Goal: Contribute content

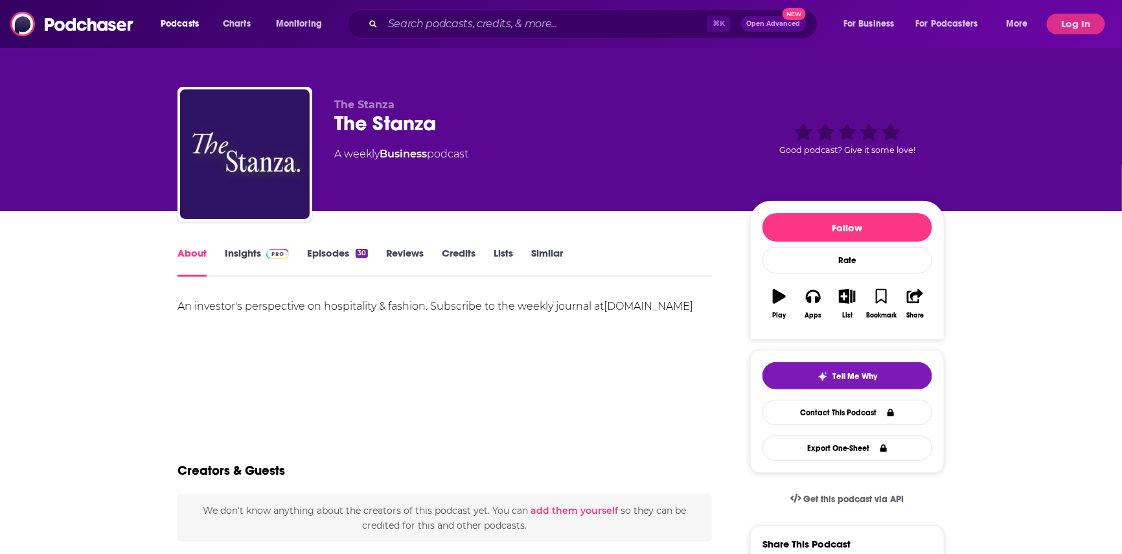
click at [284, 251] on img at bounding box center [277, 254] width 23 height 10
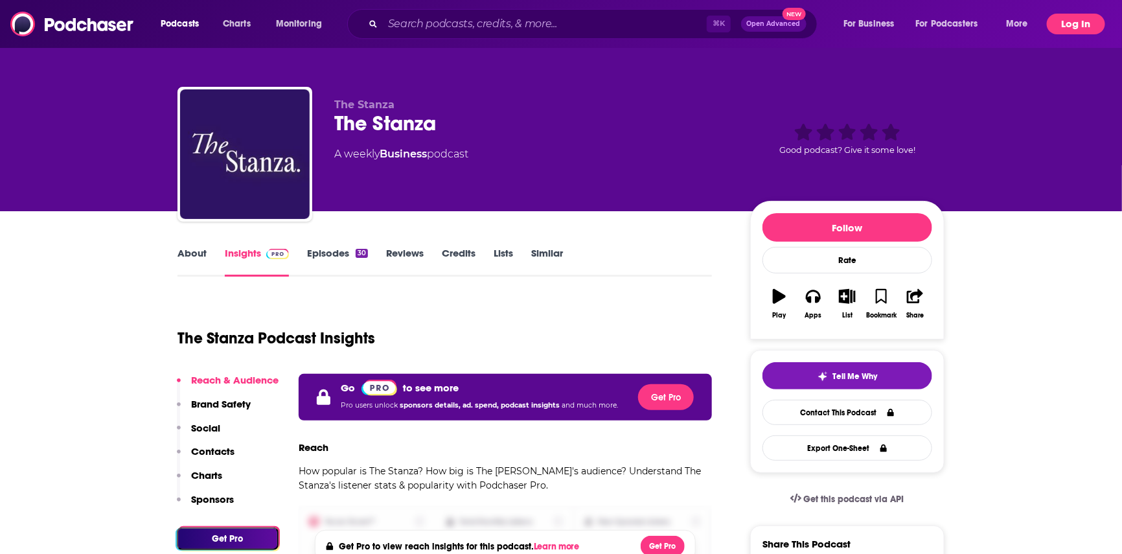
click at [1074, 25] on button "Log In" at bounding box center [1076, 24] width 58 height 21
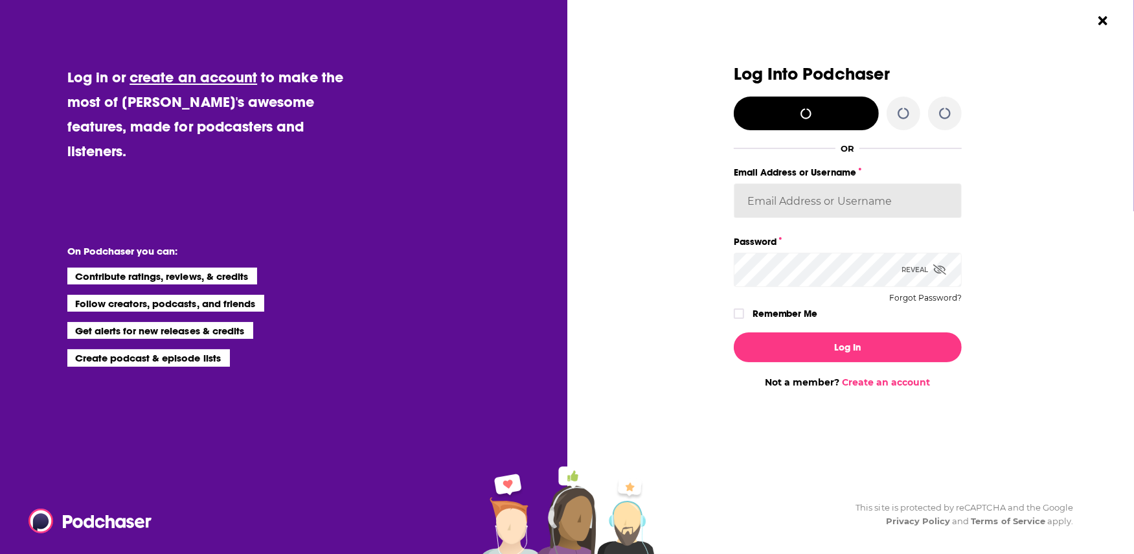
type input "annagregory"
click at [741, 315] on icon "Dialog" at bounding box center [739, 314] width 8 height 8
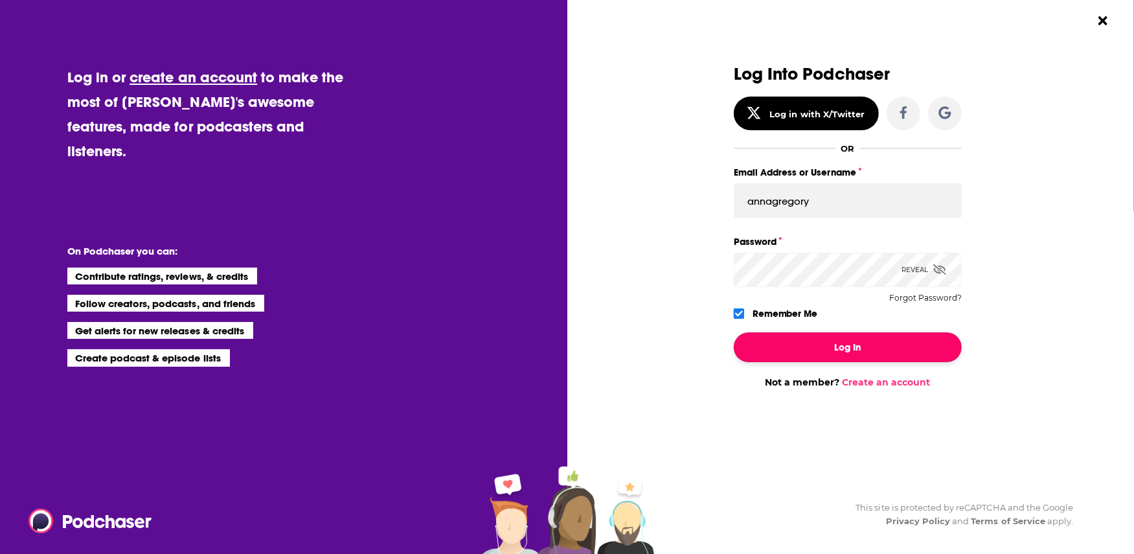
click at [765, 344] on button "Log In" at bounding box center [848, 347] width 228 height 30
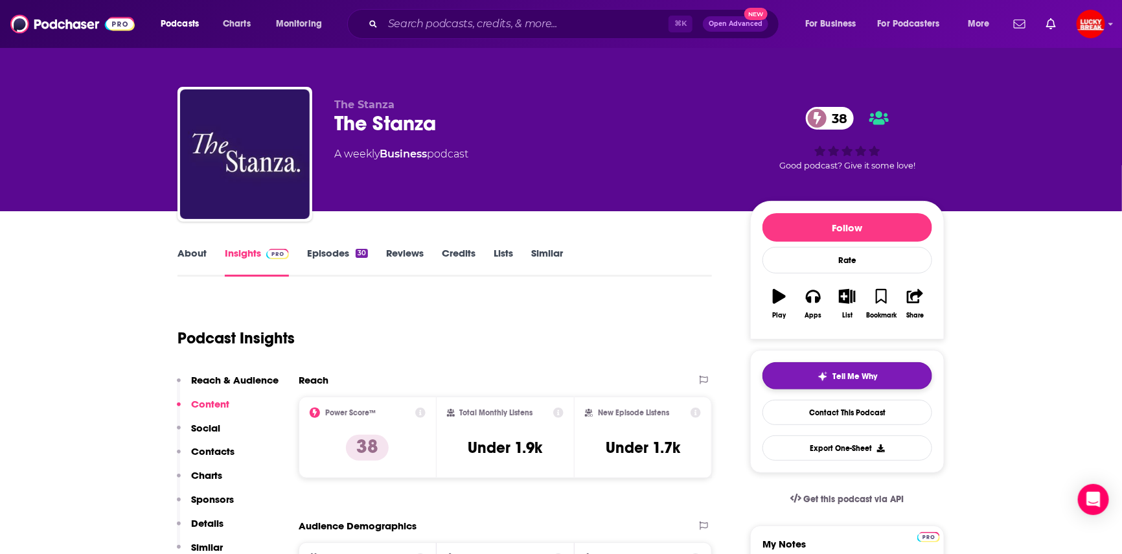
click at [871, 374] on span "Tell Me Why" at bounding box center [855, 376] width 45 height 10
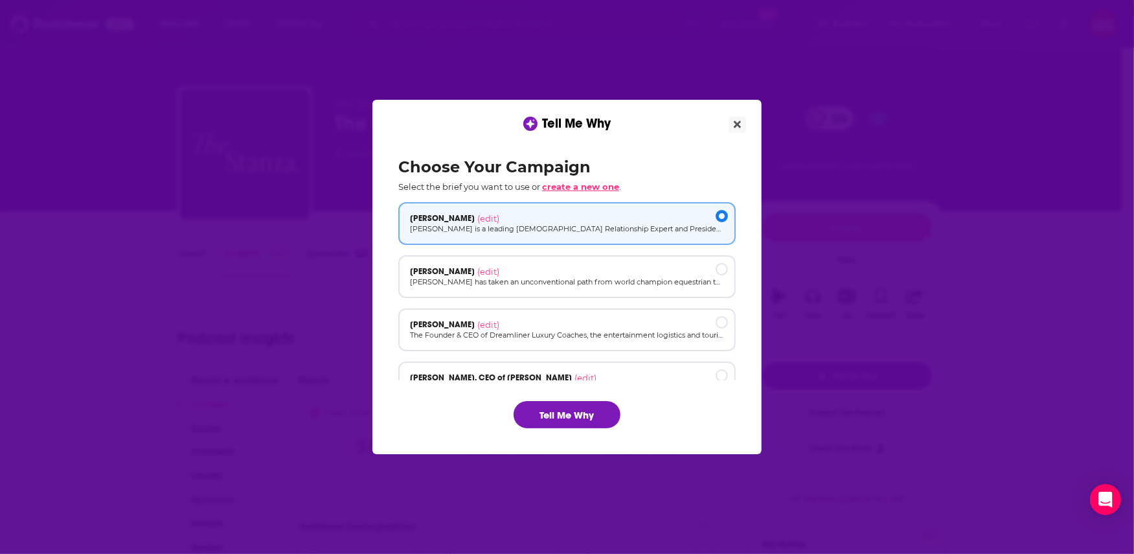
click at [567, 185] on span "create a new one" at bounding box center [580, 186] width 77 height 10
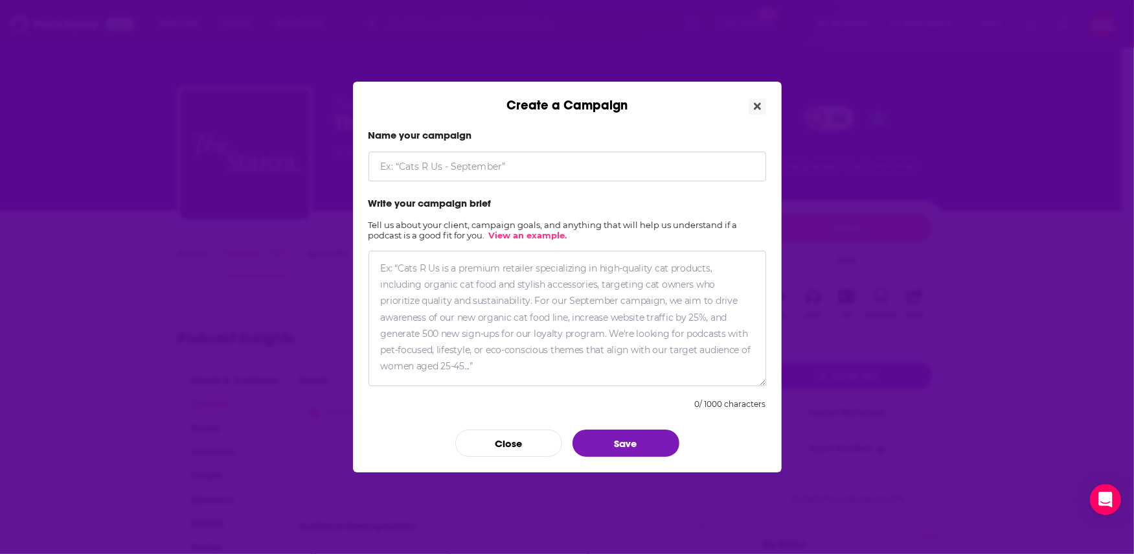
click at [514, 166] on input "Create a Campaign" at bounding box center [567, 167] width 398 height 30
click at [517, 275] on textarea "Create a Campaign" at bounding box center [567, 318] width 398 height 135
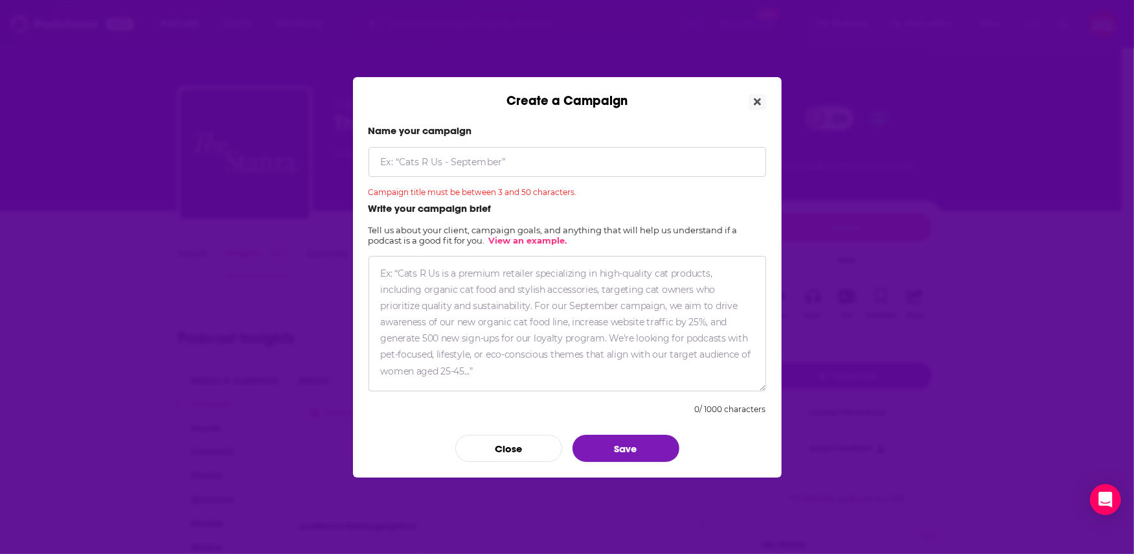
paste textarea "Lo 42-ipsu dolorsitame consect, Adip Elitse, doe temporinc, utlab, etd magnaali…"
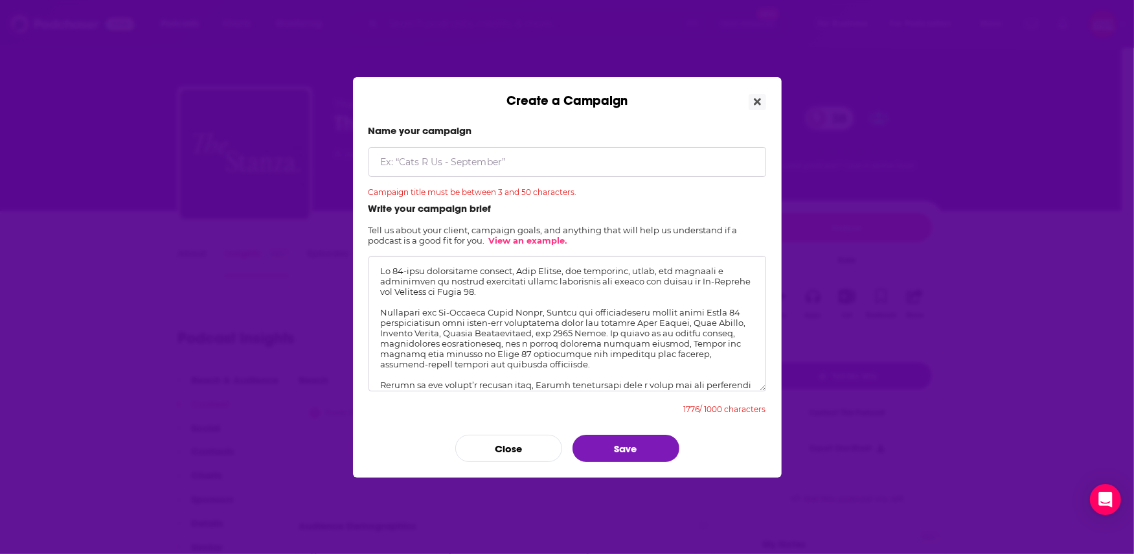
click at [468, 157] on input "Create a Campaign" at bounding box center [567, 162] width 398 height 30
click at [378, 320] on textarea "Create a Campaign" at bounding box center [567, 323] width 398 height 135
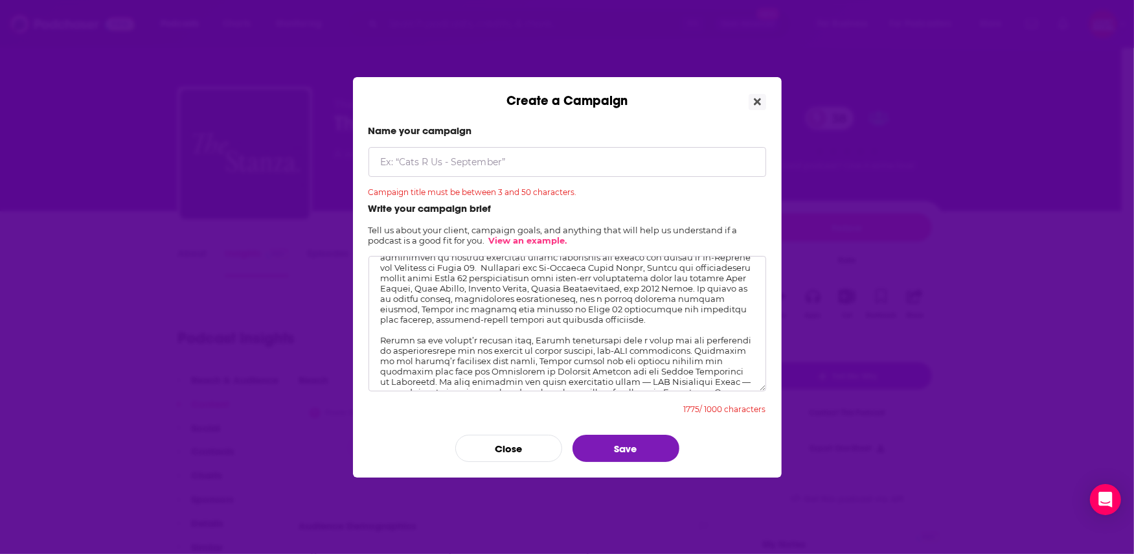
scroll to position [25, 0]
click at [412, 285] on textarea "Create a Campaign" at bounding box center [567, 323] width 398 height 135
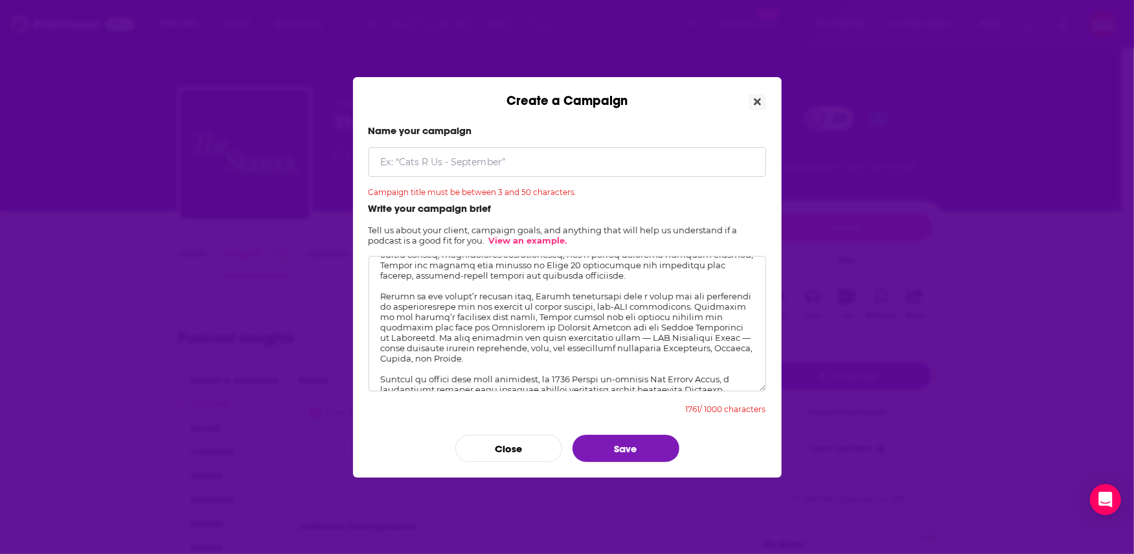
scroll to position [0, 0]
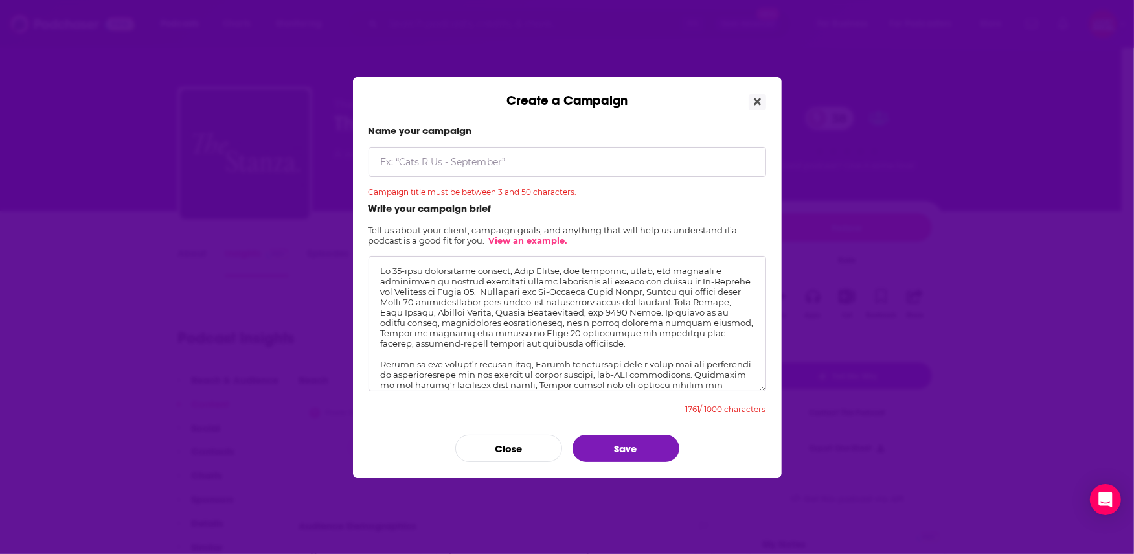
click at [381, 371] on textarea "Create a Campaign" at bounding box center [567, 323] width 398 height 135
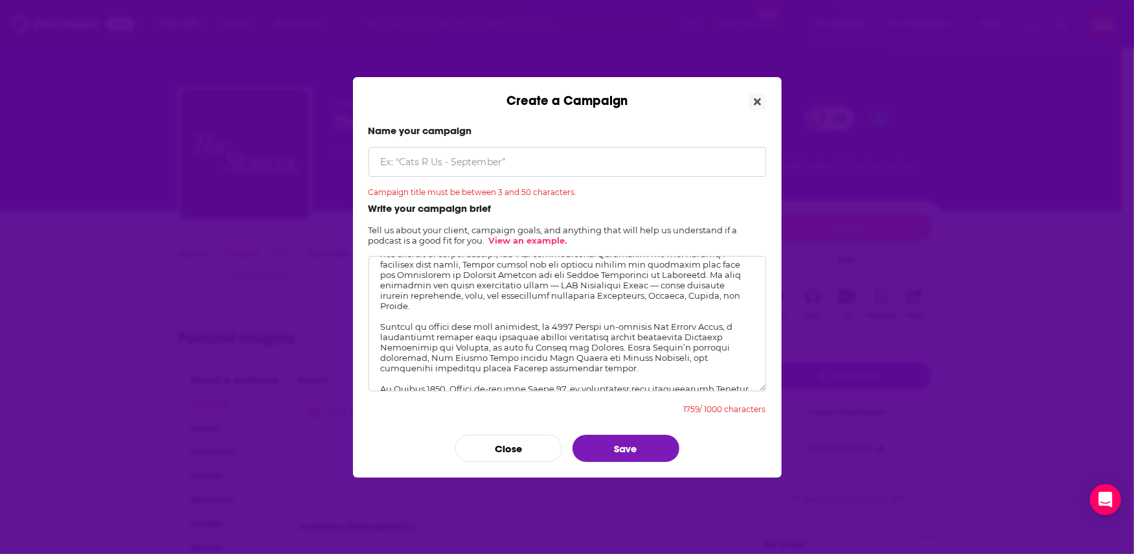
scroll to position [112, 0]
click at [442, 317] on textarea "Create a Campaign" at bounding box center [567, 323] width 398 height 135
drag, startPoint x: 470, startPoint y: 323, endPoint x: 495, endPoint y: 323, distance: 25.3
click at [486, 323] on textarea "Create a Campaign" at bounding box center [567, 323] width 398 height 135
drag, startPoint x: 496, startPoint y: 319, endPoint x: 640, endPoint y: 367, distance: 151.5
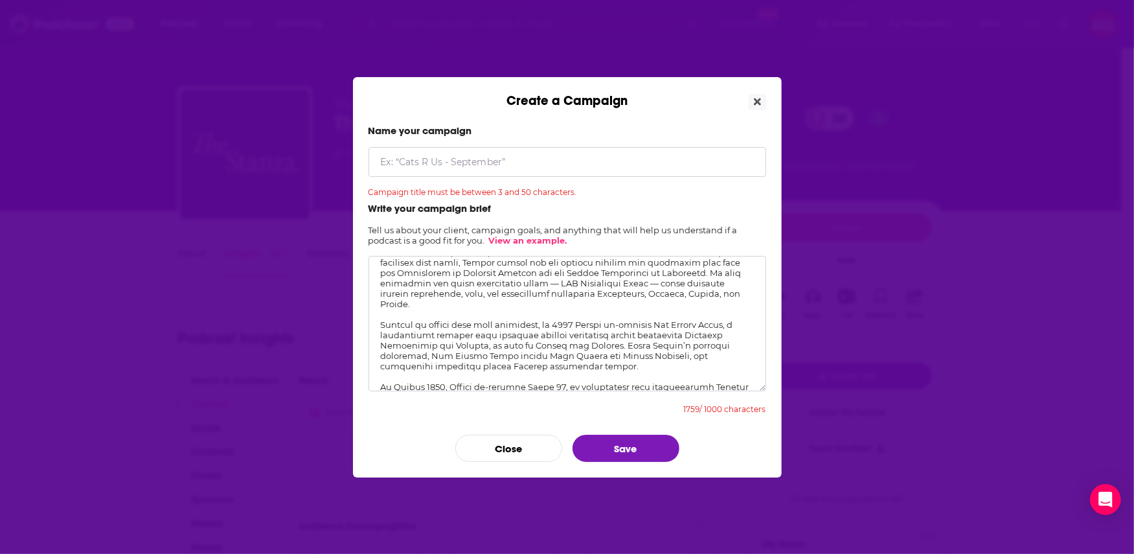
click at [640, 367] on textarea "Create a Campaign" at bounding box center [567, 323] width 398 height 135
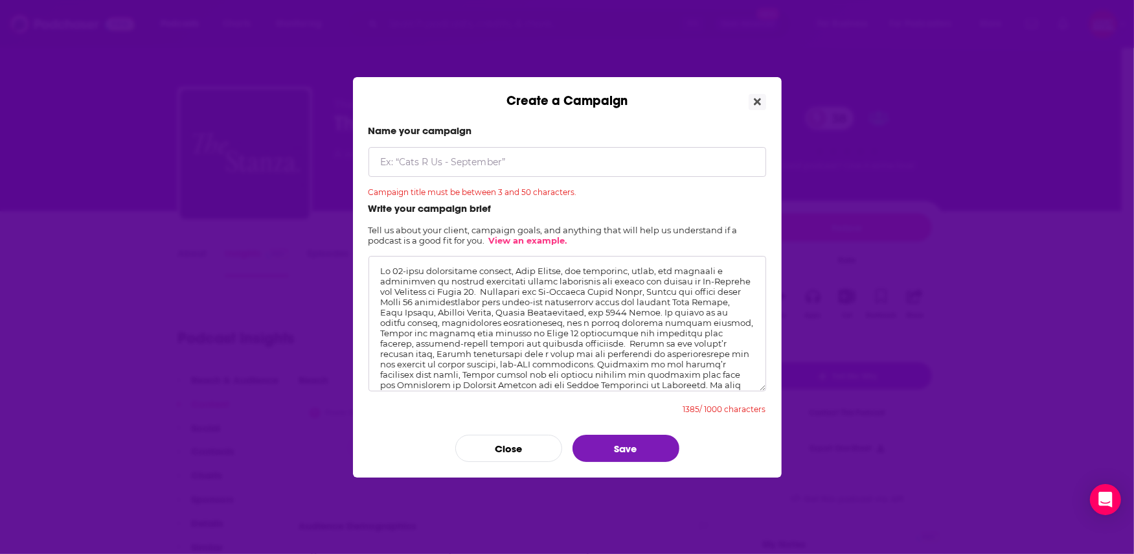
scroll to position [86, 0]
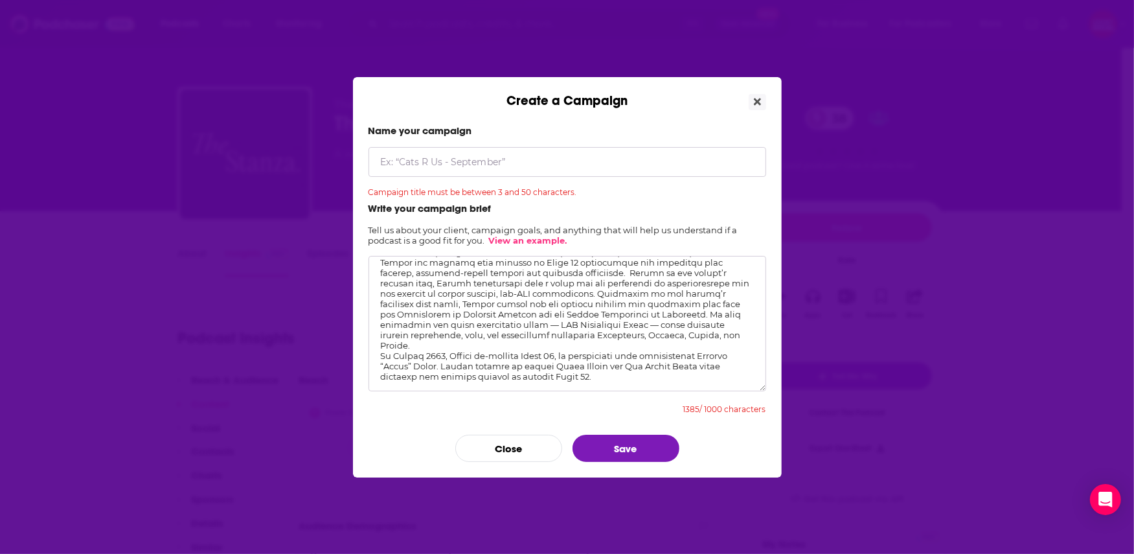
drag, startPoint x: 512, startPoint y: 331, endPoint x: 675, endPoint y: 286, distance: 168.8
click at [675, 286] on textarea "Create a Campaign" at bounding box center [567, 323] width 398 height 135
click at [372, 347] on textarea "Create a Campaign" at bounding box center [567, 323] width 398 height 135
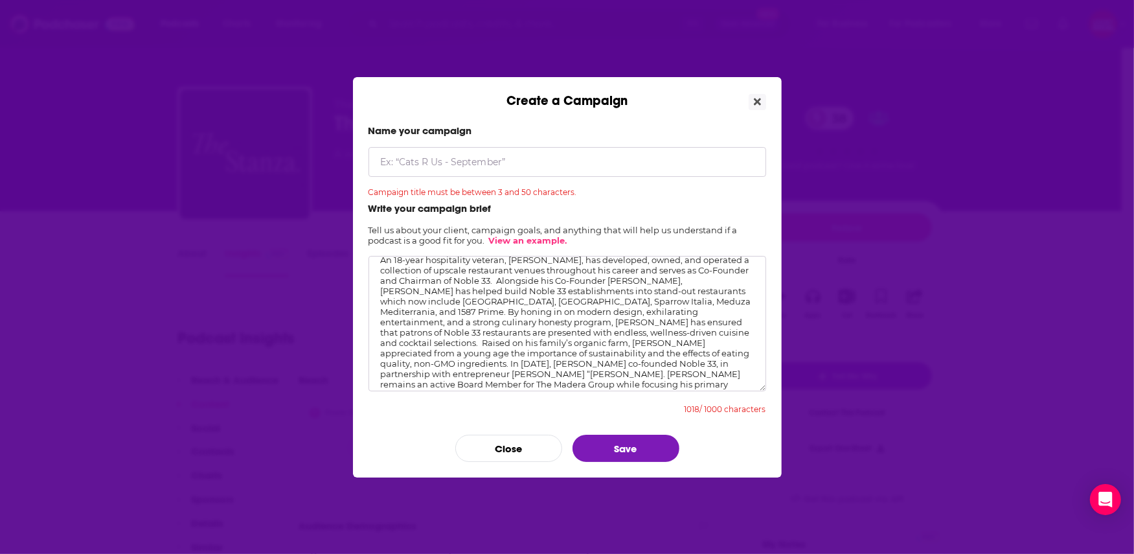
scroll to position [0, 0]
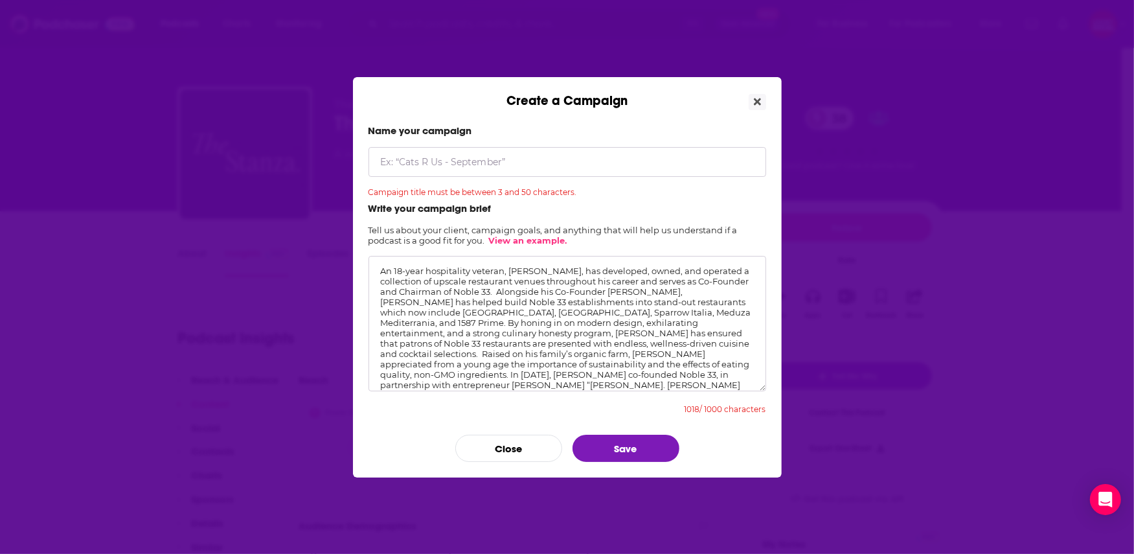
click at [581, 299] on textarea "Create a Campaign" at bounding box center [567, 323] width 398 height 135
click at [517, 289] on textarea "An 18-year hospitality veteran, [PERSON_NAME], has developed, owned, and operat…" at bounding box center [567, 323] width 398 height 135
click at [516, 289] on textarea "An 18-year hospitality veteran, [PERSON_NAME], has developed, owned, and operat…" at bounding box center [567, 323] width 398 height 135
click at [538, 289] on textarea "An 18-year hospitality veteran, [PERSON_NAME], has developed, owned, and operat…" at bounding box center [567, 323] width 398 height 135
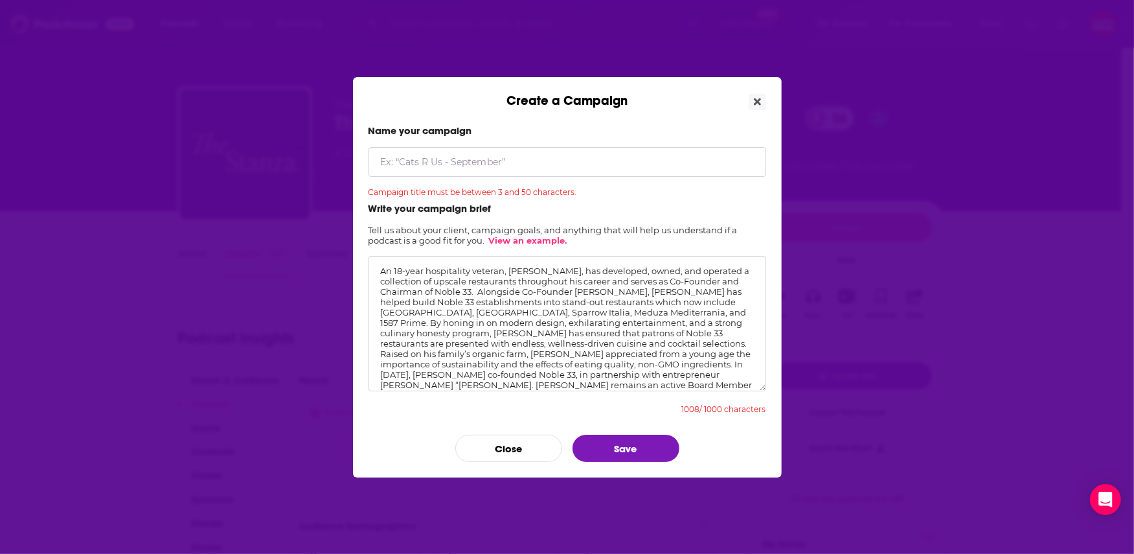
click at [538, 289] on textarea "An 18-year hospitality veteran, [PERSON_NAME], has developed, owned, and operat…" at bounding box center [567, 323] width 398 height 135
drag, startPoint x: 567, startPoint y: 276, endPoint x: 504, endPoint y: 278, distance: 62.2
click at [504, 278] on textarea "An 18-year hospitality veteran, [PERSON_NAME], has developed, owned, and operat…" at bounding box center [567, 323] width 398 height 135
type textarea "An 18-year hospitality veteran, [PERSON_NAME], has developed, owned, and operat…"
click at [482, 170] on input "Create a Campaign" at bounding box center [567, 162] width 398 height 30
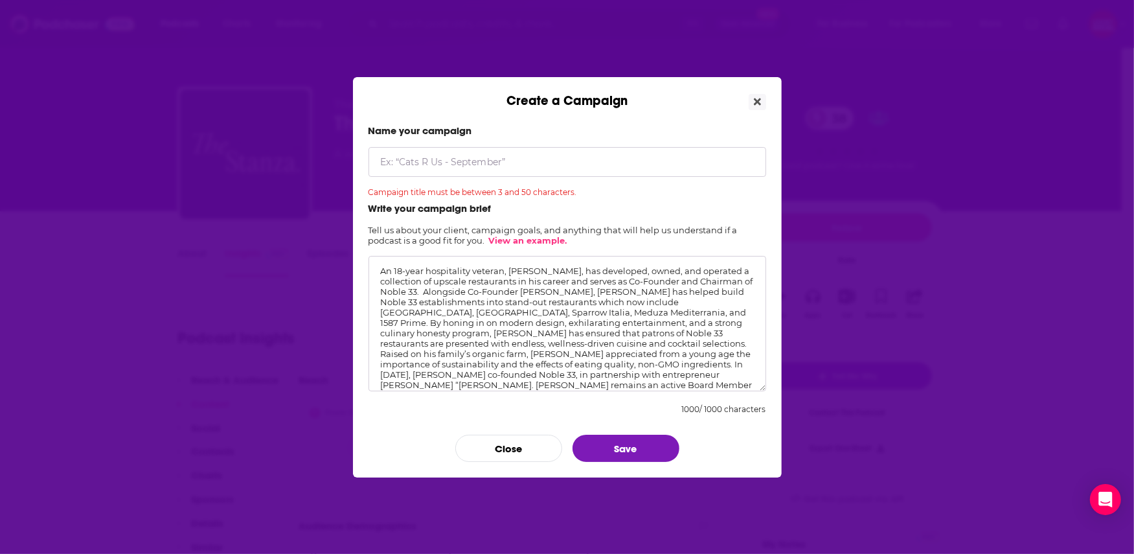
paste input "[PERSON_NAME],"
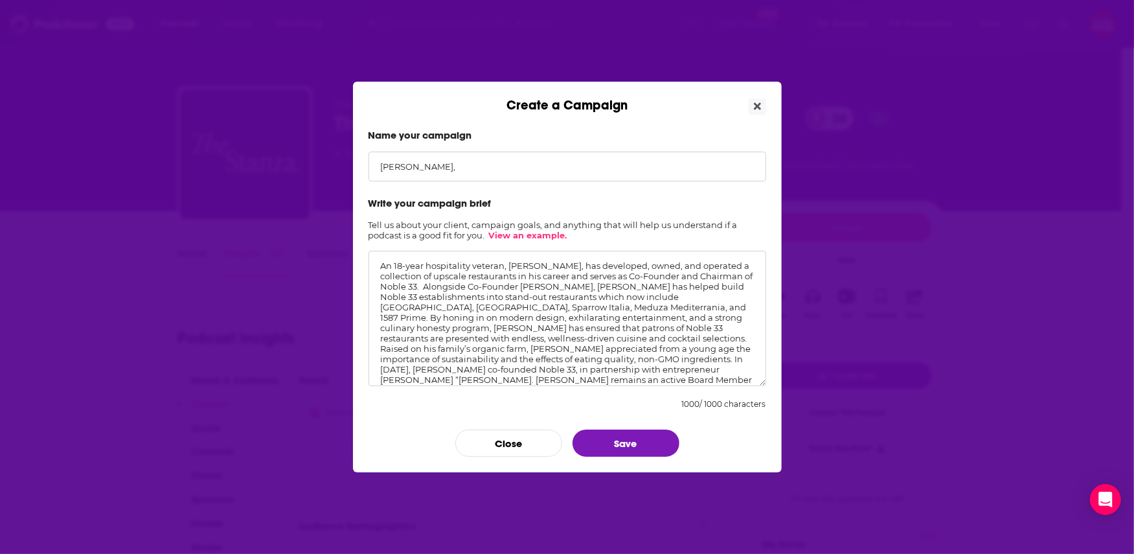
click at [633, 289] on textarea "An 18-year hospitality veteran, [PERSON_NAME], has developed, owned, and operat…" at bounding box center [567, 318] width 398 height 135
drag, startPoint x: 631, startPoint y: 286, endPoint x: 472, endPoint y: 296, distance: 159.7
click at [472, 296] on textarea "An 18-year hospitality veteran, [PERSON_NAME], has developed, owned, and operat…" at bounding box center [567, 318] width 398 height 135
click at [506, 170] on input "[PERSON_NAME]," at bounding box center [567, 167] width 398 height 30
paste input "Co-Founder and Chairman of Noble 33"
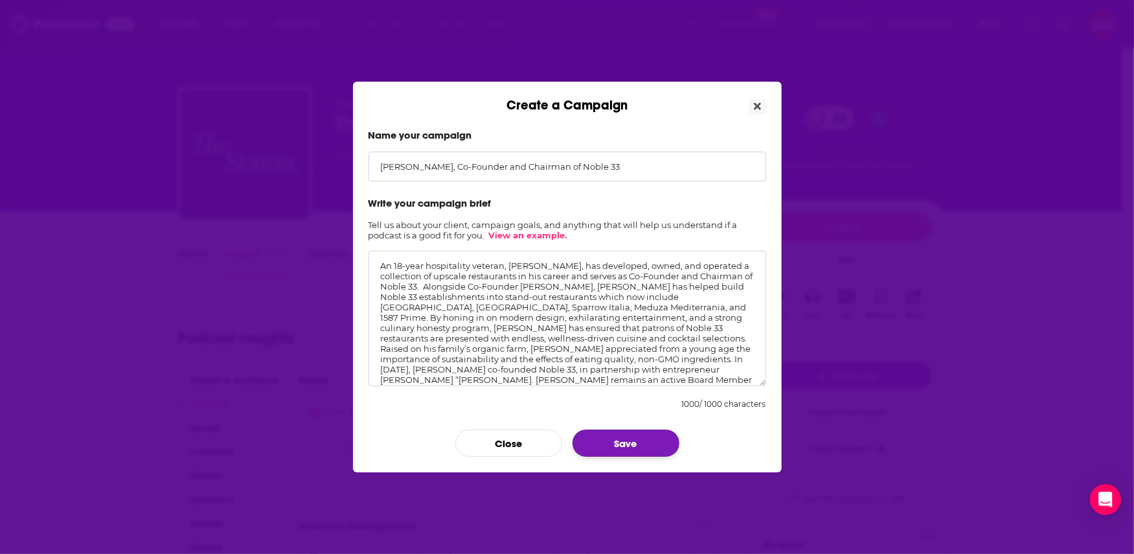
type input "[PERSON_NAME], Co-Founder and Chairman of Noble 33"
click at [663, 435] on button "Save" at bounding box center [625, 442] width 107 height 27
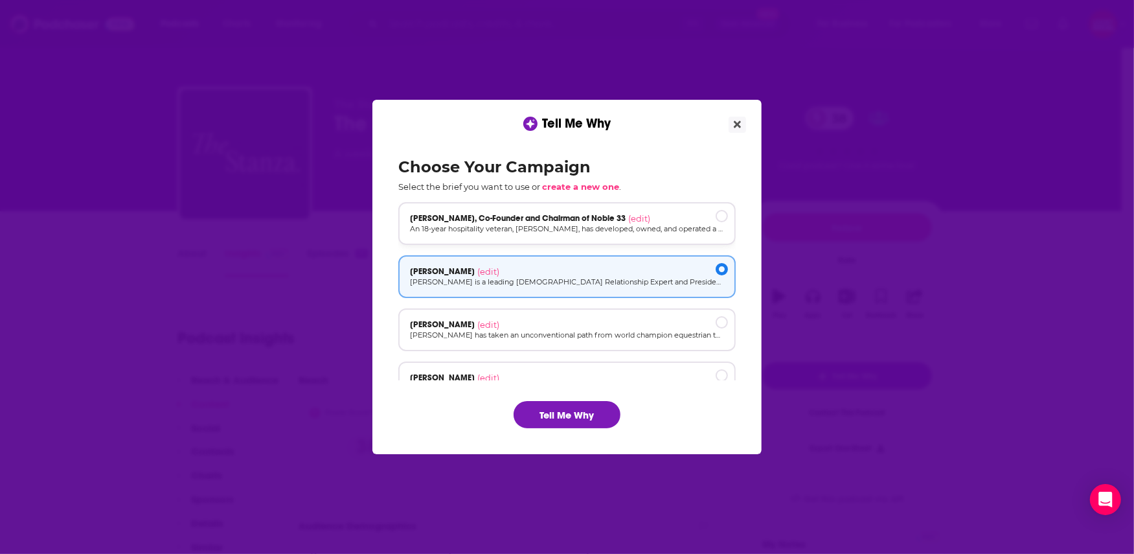
click at [545, 216] on span "[PERSON_NAME], Co-Founder and Chairman of Noble 33" at bounding box center [518, 218] width 216 height 10
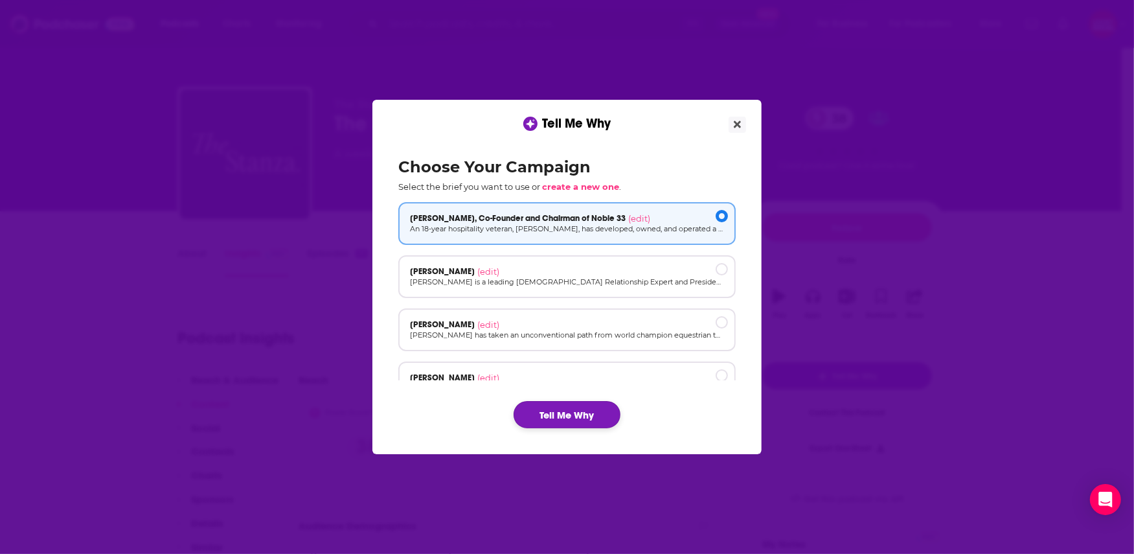
click at [546, 418] on button "Tell Me Why" at bounding box center [567, 414] width 107 height 27
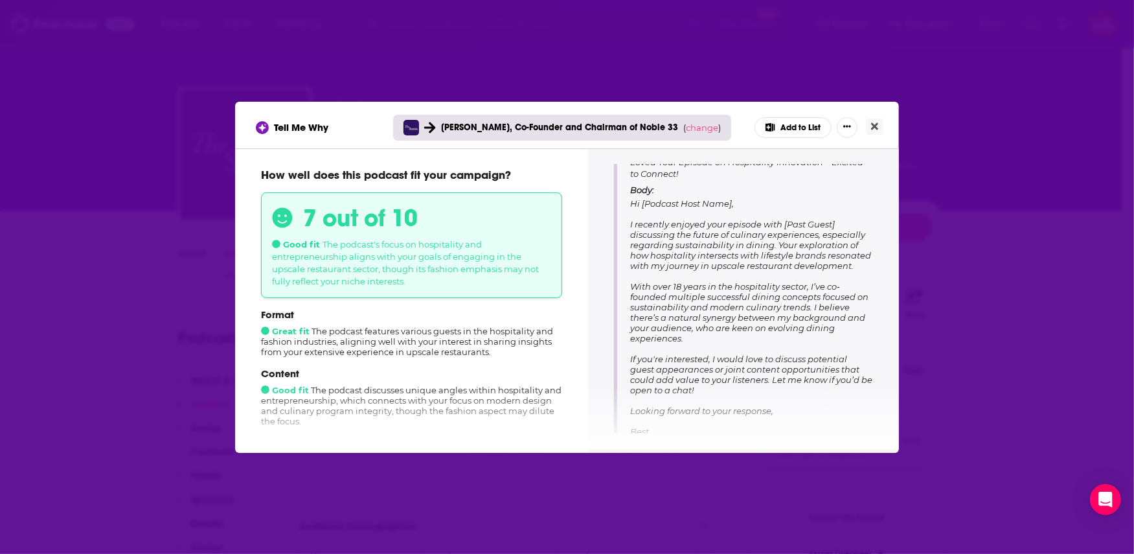
scroll to position [196, 0]
